Goal: Find specific page/section: Find specific page/section

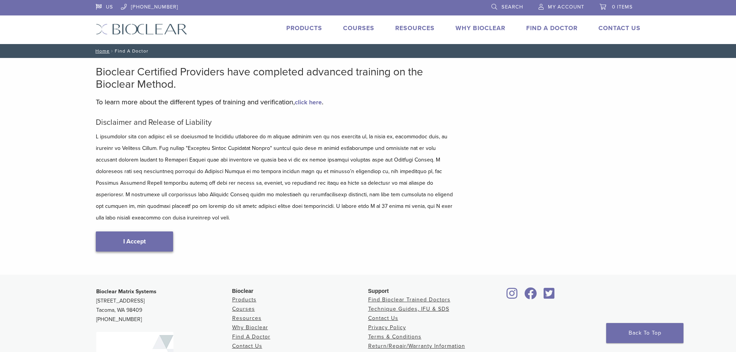
click at [123, 235] on link "I Accept" at bounding box center [134, 242] width 77 height 20
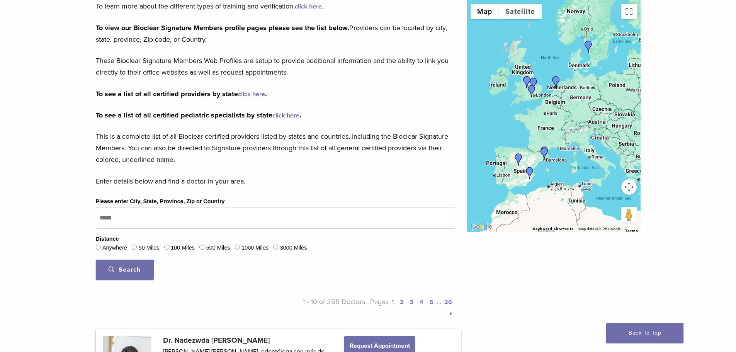
scroll to position [116, 0]
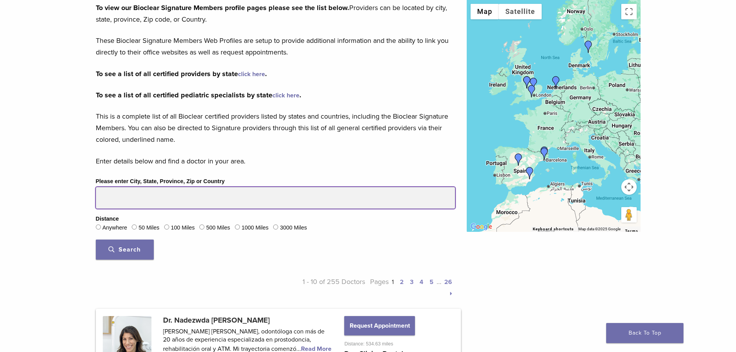
click at [137, 198] on input "Please enter City, State, Province, Zip or Country" at bounding box center [275, 198] width 359 height 22
type input "*****"
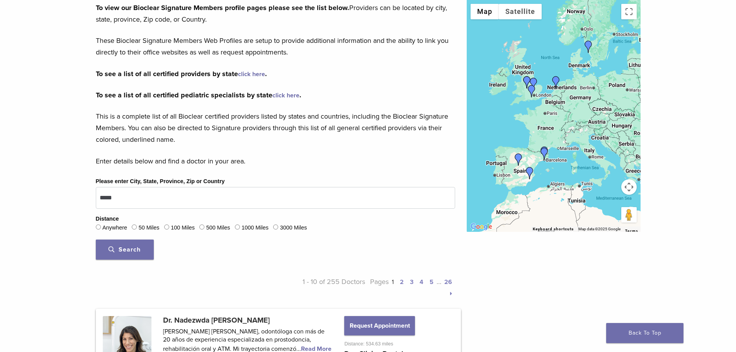
click at [131, 249] on span "Search" at bounding box center [125, 250] width 32 height 8
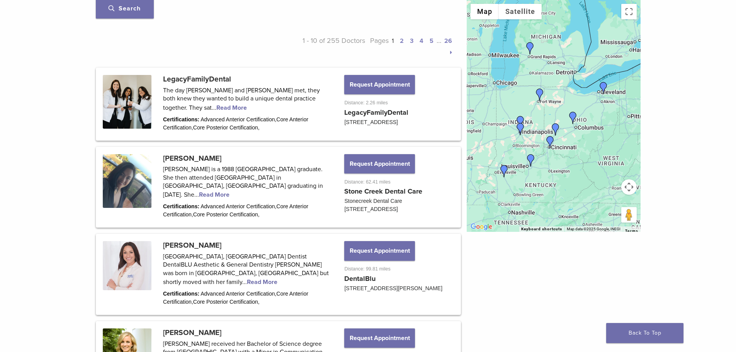
scroll to position [348, 0]
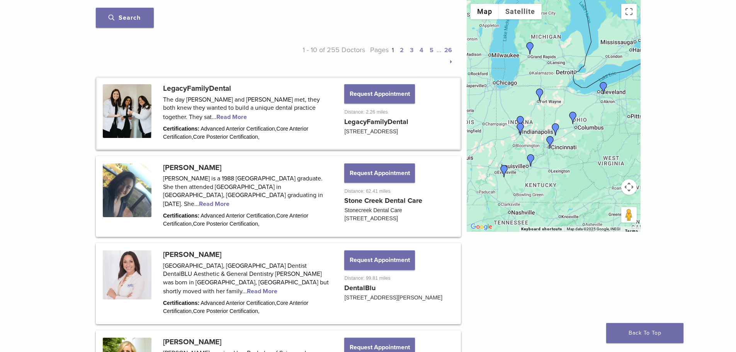
click at [245, 104] on link at bounding box center [278, 113] width 363 height 70
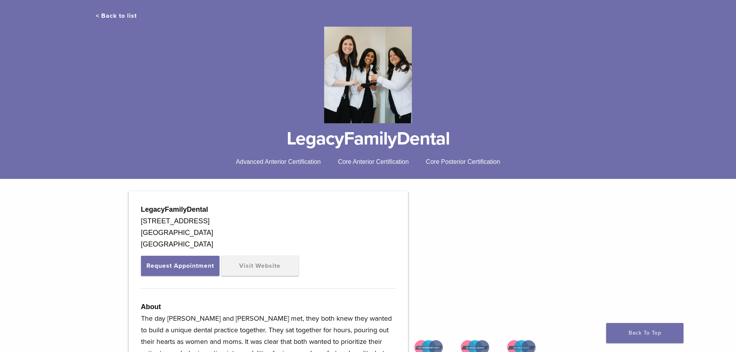
scroll to position [155, 0]
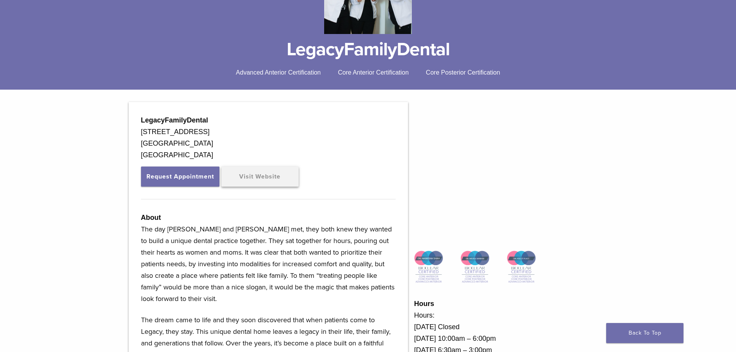
click at [269, 177] on link "Visit Website" at bounding box center [259, 177] width 77 height 20
